Goal: Submit feedback/report problem: Submit feedback/report problem

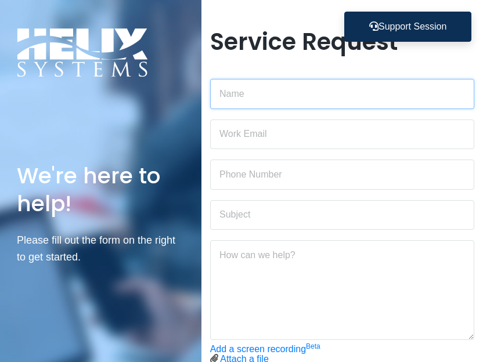
click at [299, 95] on input "text" at bounding box center [342, 94] width 264 height 30
type input "h"
type input "[PERSON_NAME]"
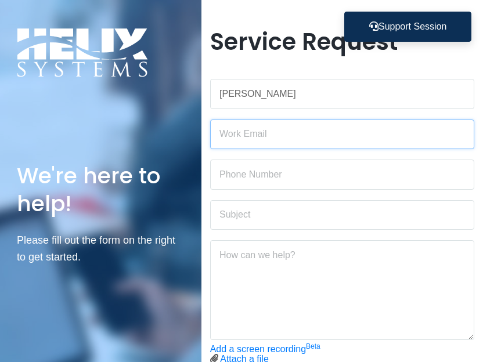
click at [246, 132] on input "email" at bounding box center [342, 135] width 264 height 30
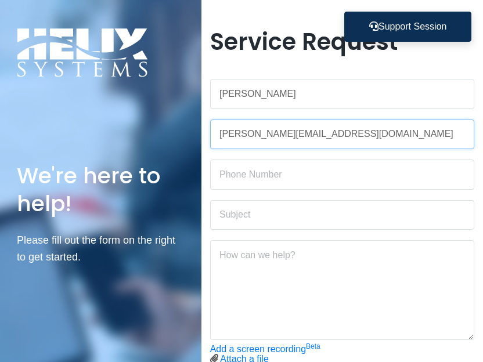
type input "[PERSON_NAME][EMAIL_ADDRESS][DOMAIN_NAME]"
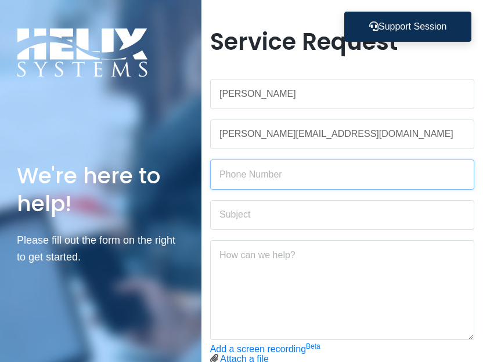
click at [241, 172] on input "text" at bounding box center [342, 175] width 264 height 30
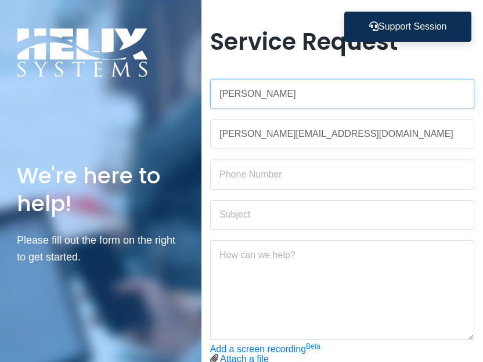
click at [315, 91] on input "[PERSON_NAME]" at bounding box center [342, 94] width 264 height 30
type input "[PERSON_NAME] re: [PERSON_NAME]"
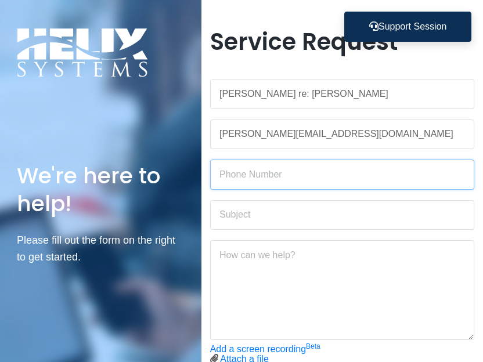
click at [301, 171] on input "text" at bounding box center [342, 175] width 264 height 30
click at [272, 170] on input "text" at bounding box center [342, 175] width 264 height 30
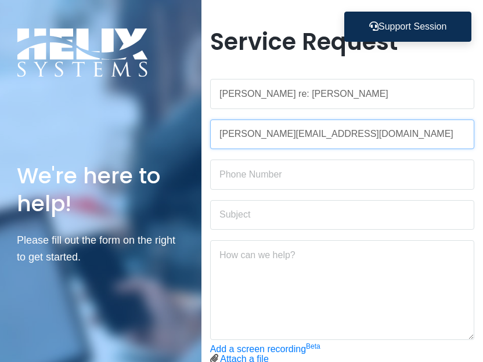
click at [315, 130] on input "[PERSON_NAME][EMAIL_ADDRESS][DOMAIN_NAME]" at bounding box center [342, 135] width 264 height 30
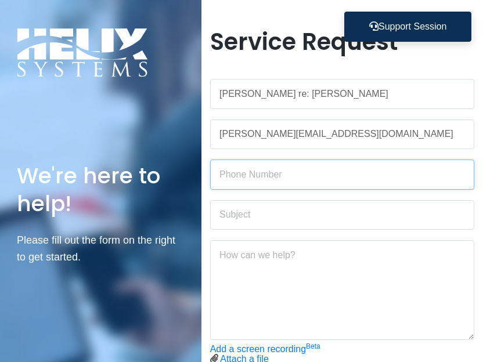
click at [232, 170] on input "text" at bounding box center [342, 175] width 264 height 30
click at [240, 170] on input "text" at bounding box center [342, 175] width 264 height 30
paste input "tel:[PHONE_NUMBER]"
click at [234, 177] on input "tel:[PHONE_NUMBER]" at bounding box center [342, 175] width 264 height 30
click at [233, 177] on input "tel:[PHONE_NUMBER]" at bounding box center [342, 175] width 264 height 30
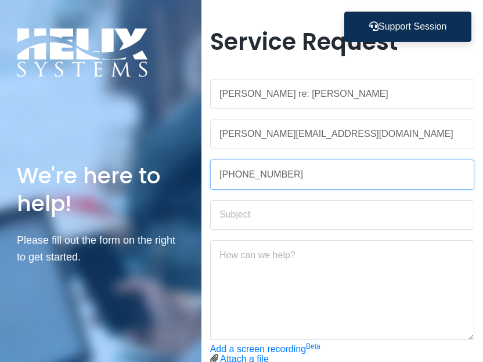
type input "[PHONE_NUMBER]"
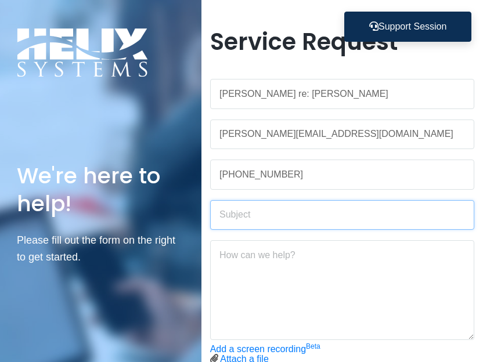
click at [265, 210] on input "text" at bounding box center [342, 215] width 264 height 30
type input "[PERSON_NAME] Unable to Log In"
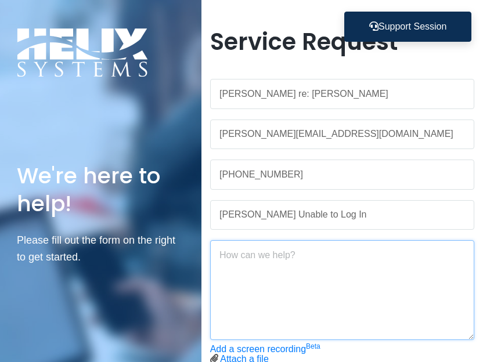
click at [258, 257] on textarea at bounding box center [342, 290] width 264 height 100
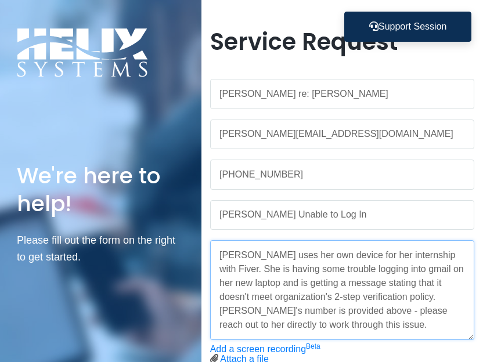
click at [218, 256] on textarea "[PERSON_NAME] uses her own device for her internship with Fiver. She is having …" at bounding box center [342, 290] width 264 height 100
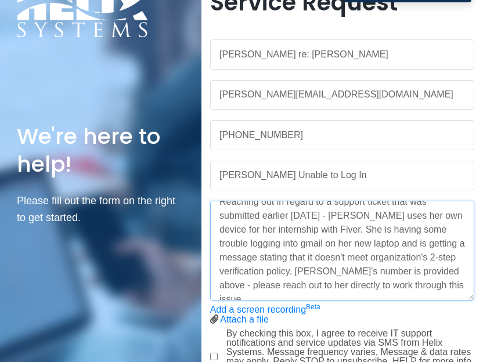
scroll to position [58, 0]
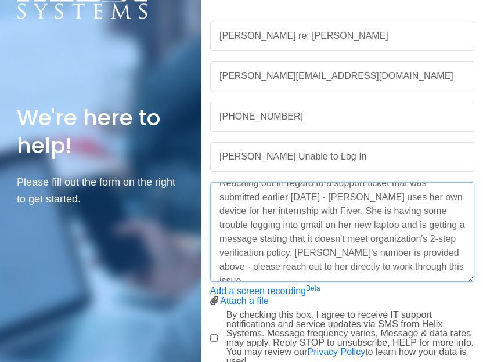
click at [295, 224] on textarea "Reaching out in regard to a support ticket that was submitted earlier [DATE] - …" at bounding box center [342, 232] width 264 height 100
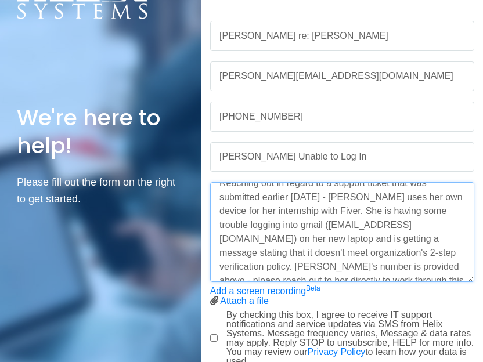
scroll to position [28, 0]
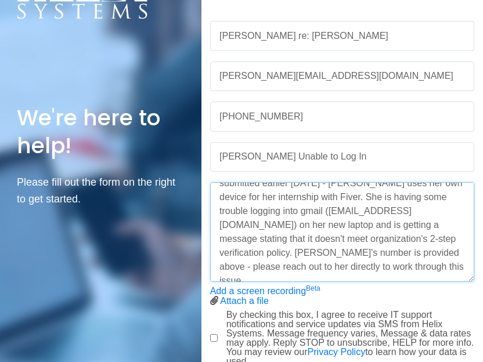
type textarea "Reaching out in regard to a support ticket that was submitted earlier [DATE] - …"
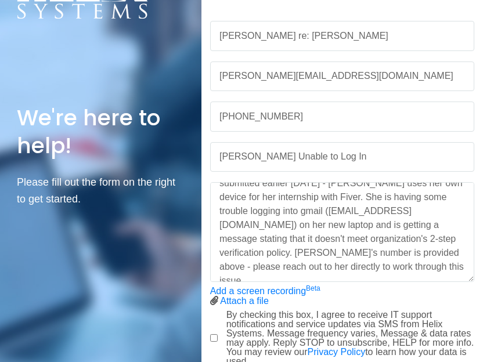
click at [212, 337] on input "By checking this box, I agree to receive IT support notifications and service u…" at bounding box center [214, 338] width 8 height 8
checkbox input "true"
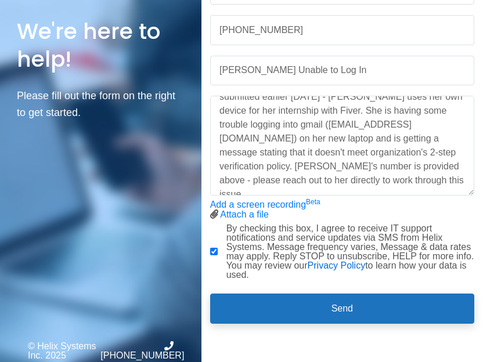
scroll to position [145, 0]
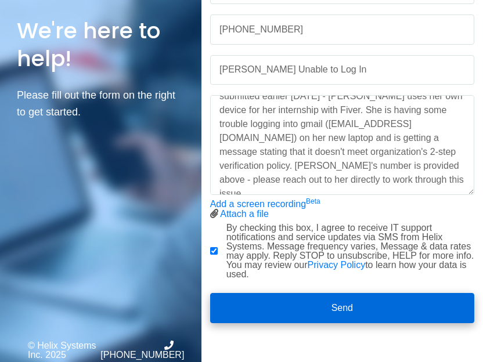
click at [331, 301] on button "Send" at bounding box center [342, 308] width 264 height 30
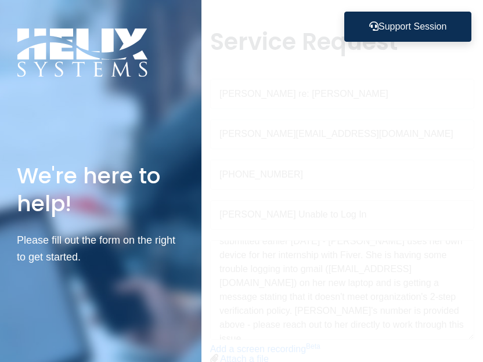
scroll to position [0, 0]
